Goal: Find specific page/section: Find specific page/section

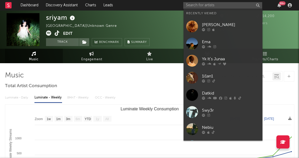
select select "1w"
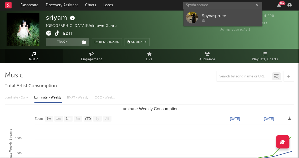
type input "Spyda spruce"
click at [218, 14] on div "Spydaspruce" at bounding box center [231, 16] width 58 height 6
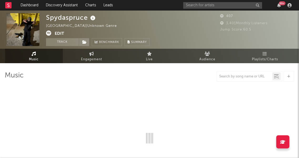
select select "1w"
